Goal: Transaction & Acquisition: Book appointment/travel/reservation

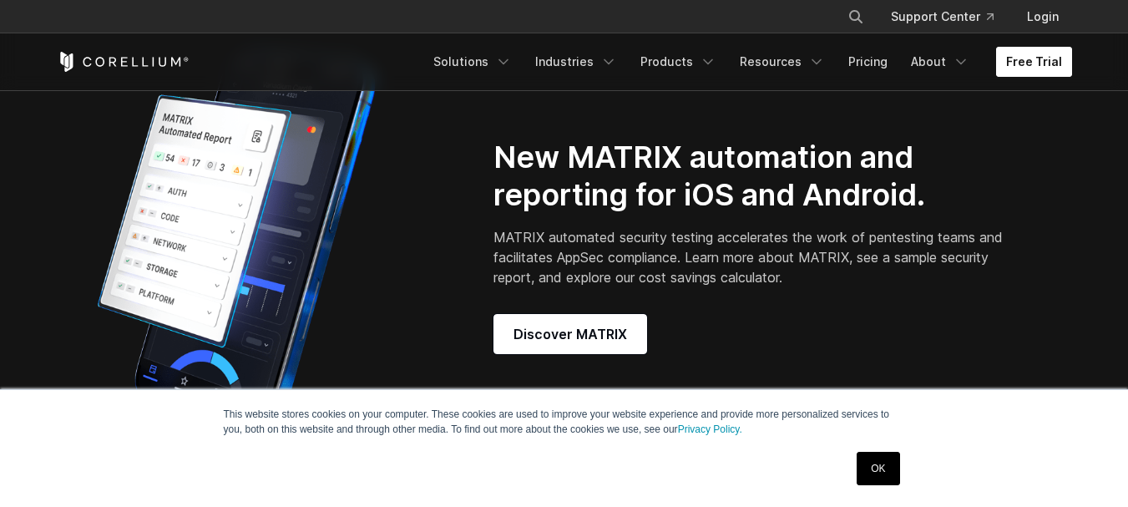
click at [1035, 61] on link "Free Trial" at bounding box center [1034, 62] width 76 height 30
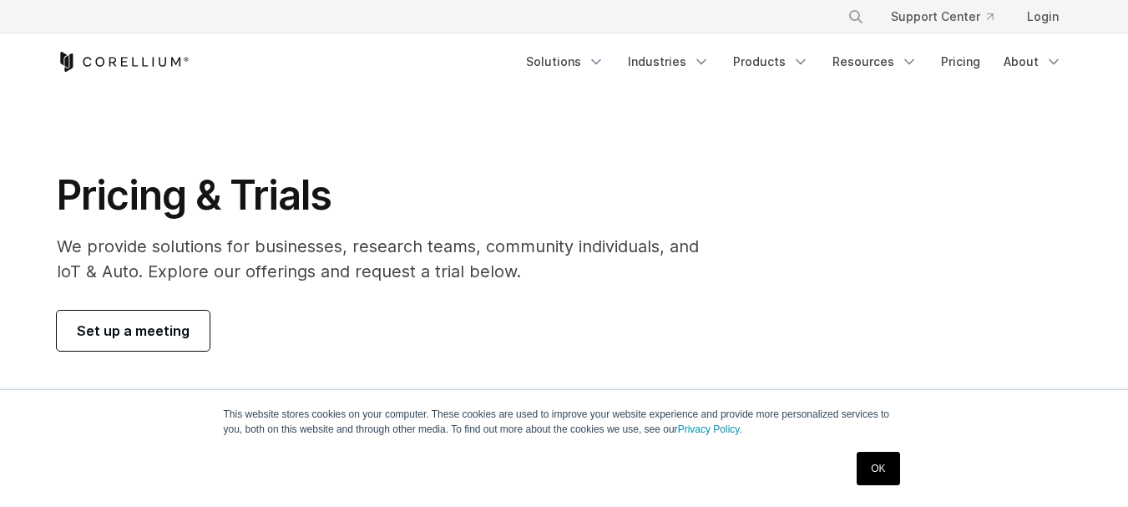
click at [888, 481] on link "OK" at bounding box center [878, 468] width 43 height 33
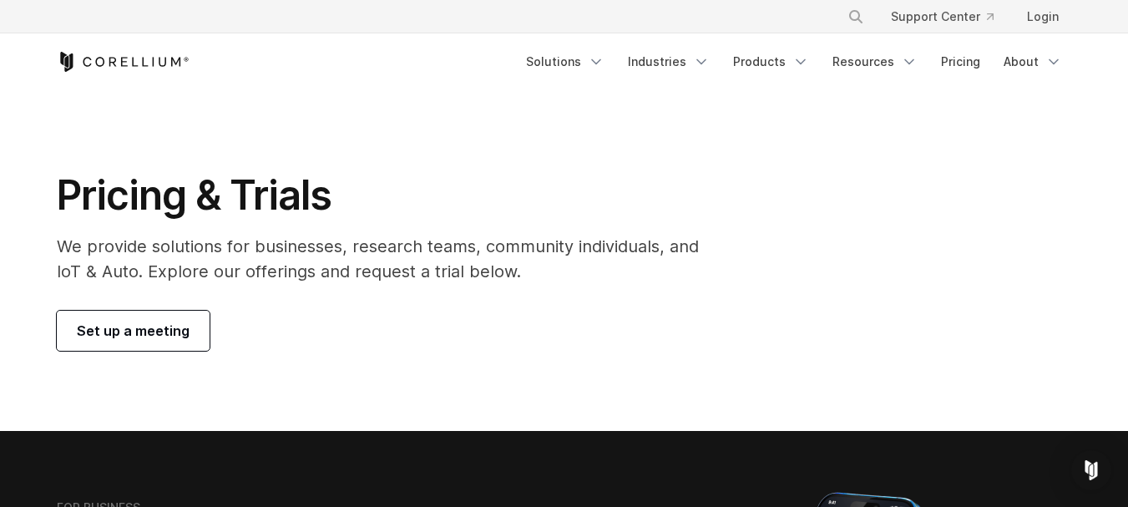
click at [179, 323] on span "Set up a meeting" at bounding box center [133, 331] width 113 height 20
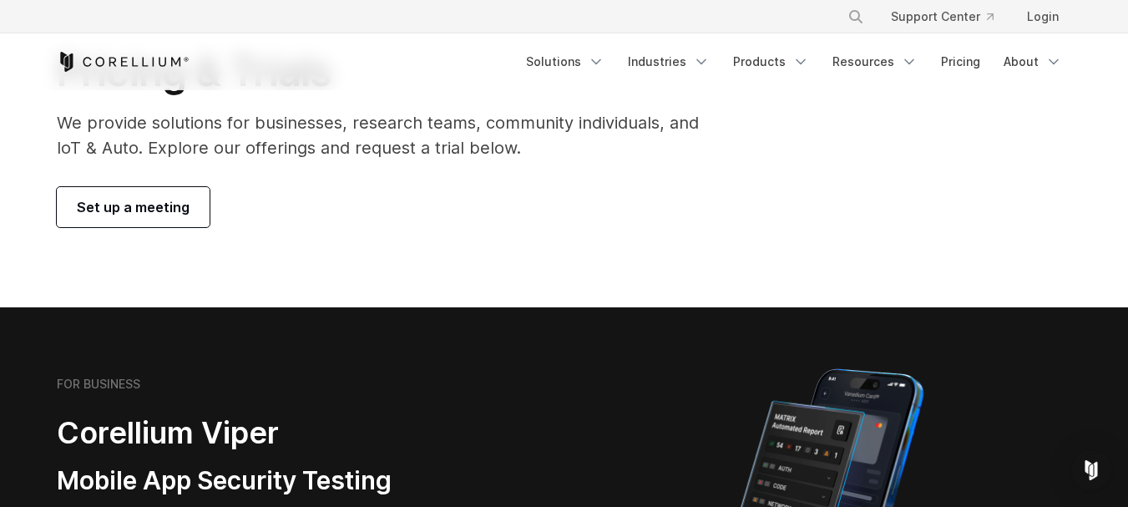
scroll to position [134, 0]
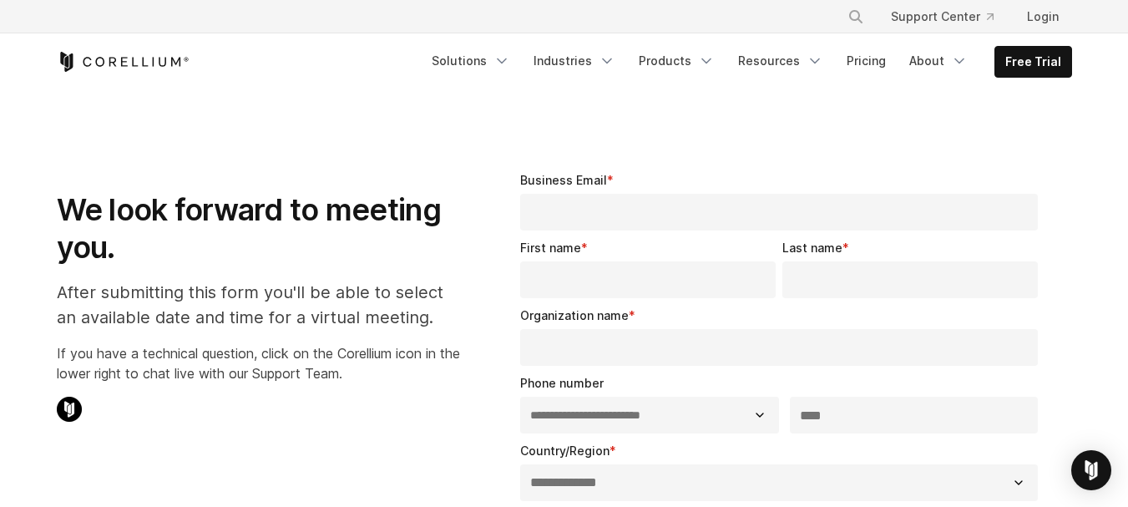
select select "**"
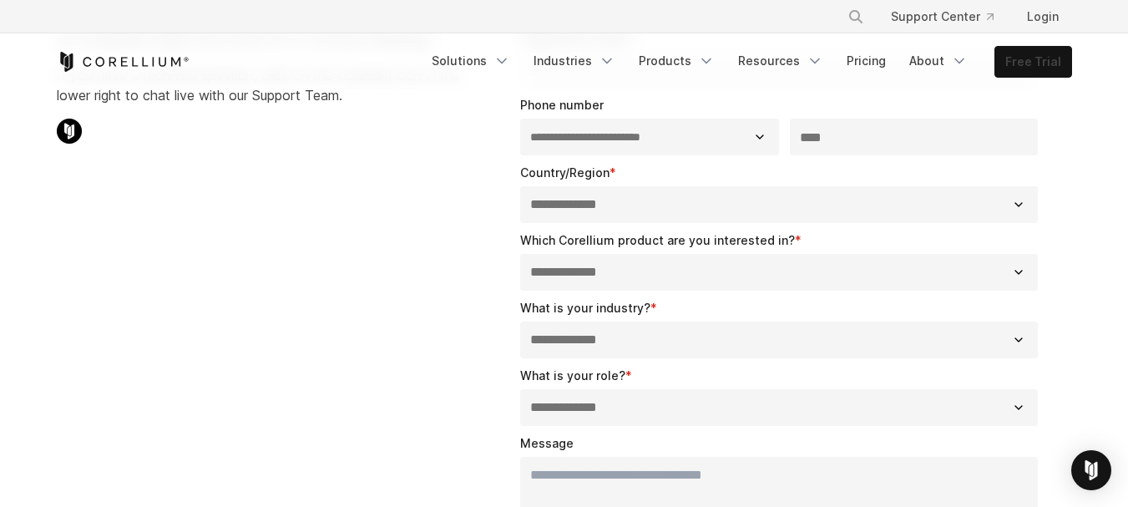
click at [1029, 60] on link "Free Trial" at bounding box center [1033, 62] width 76 height 30
